Goal: Find specific page/section: Find specific page/section

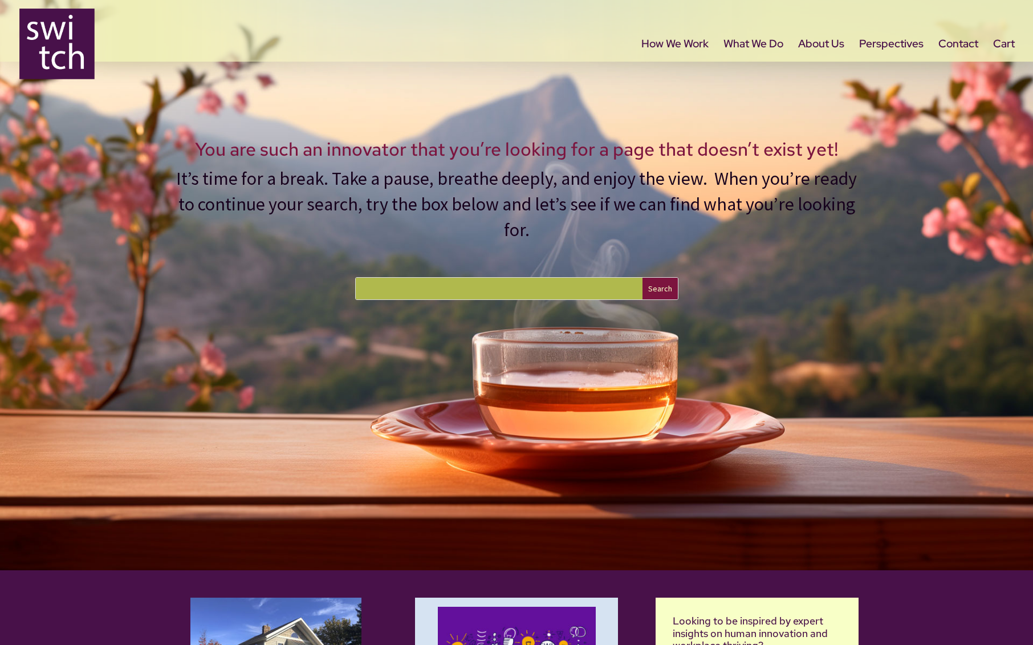
click at [494, 290] on input "text" at bounding box center [499, 289] width 287 height 22
type input "BVU"
click at [643, 278] on input "Search" at bounding box center [660, 289] width 35 height 22
